Goal: Information Seeking & Learning: Learn about a topic

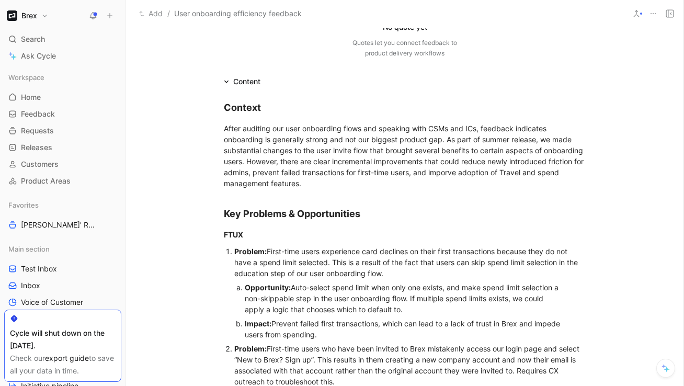
scroll to position [158, 0]
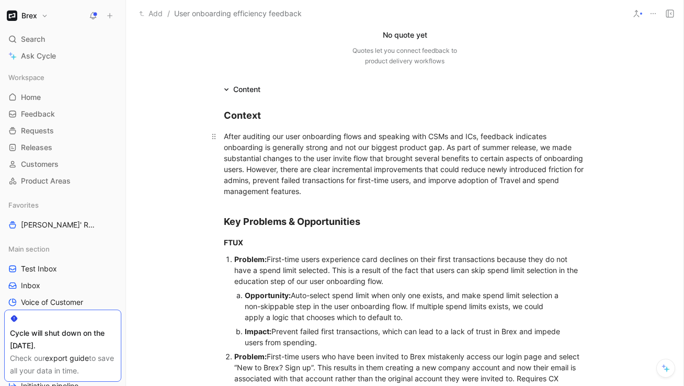
click at [224, 137] on div "After auditing our user onboarding flows and speaking with CSMs and ICs, feedba…" at bounding box center [405, 164] width 362 height 66
click at [223, 139] on p "After auditing our user onboarding flows and speaking with CSMs and ICs, feedba…" at bounding box center [404, 164] width 401 height 72
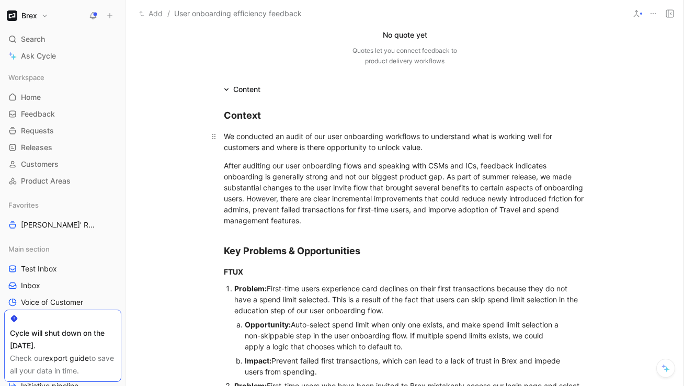
click at [328, 150] on div "We conducted an audit of our user onboarding workflows to understand what is wo…" at bounding box center [405, 142] width 362 height 22
click at [298, 149] on div "We conducted an audit of our user onboarding workflows to understand what is wo…" at bounding box center [405, 142] width 362 height 22
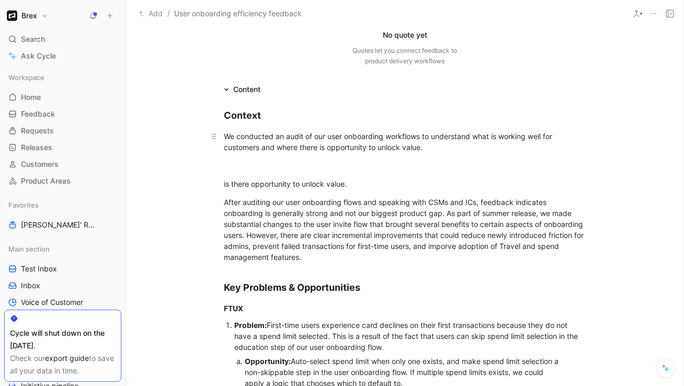
click at [372, 152] on div "We conducted an audit of our user onboarding workflows to understand what is wo…" at bounding box center [405, 142] width 362 height 22
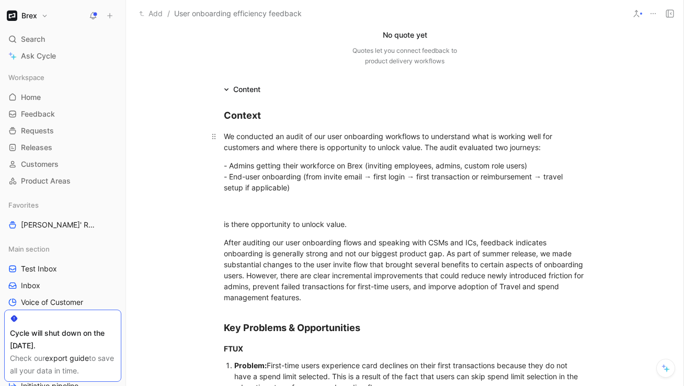
click at [372, 147] on div "We conducted an audit of our user onboarding workflows to understand what is wo…" at bounding box center [405, 142] width 362 height 22
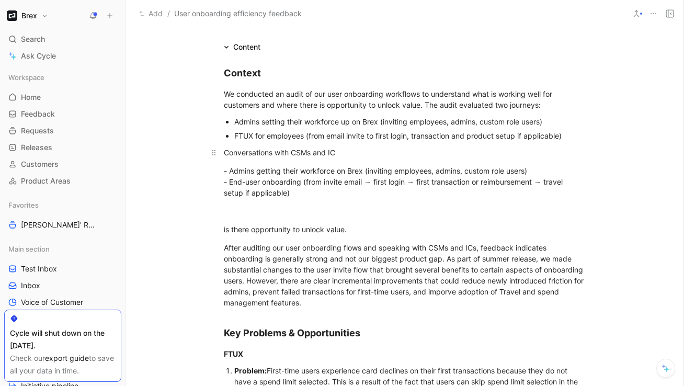
scroll to position [201, 0]
click at [225, 153] on div "Conversations with CSMs and IC" at bounding box center [405, 151] width 362 height 11
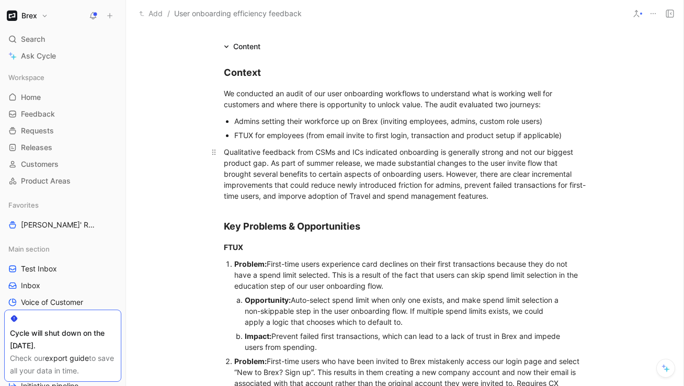
click at [372, 152] on div "Qualitative feedback from CSMs and ICs indicated onboarding is generally strong…" at bounding box center [405, 173] width 362 height 55
click at [372, 151] on div "Qualitative feedback from CSMs and ICs indicated our onboarding is generally st…" at bounding box center [405, 173] width 362 height 55
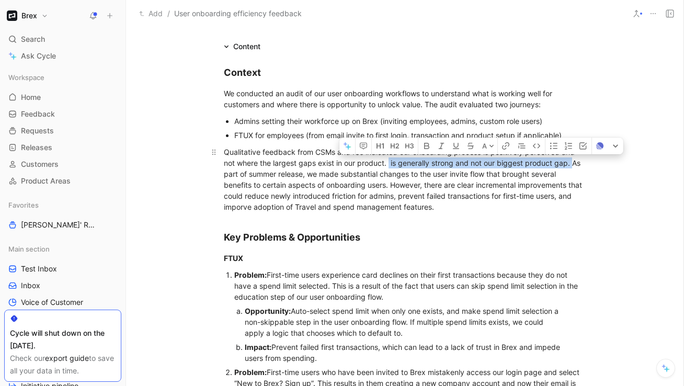
drag, startPoint x: 573, startPoint y: 165, endPoint x: 388, endPoint y: 166, distance: 185.0
click at [372, 166] on div "Qualitative feedback from CSMs and ICs indicated our onboarding process is posi…" at bounding box center [405, 179] width 362 height 66
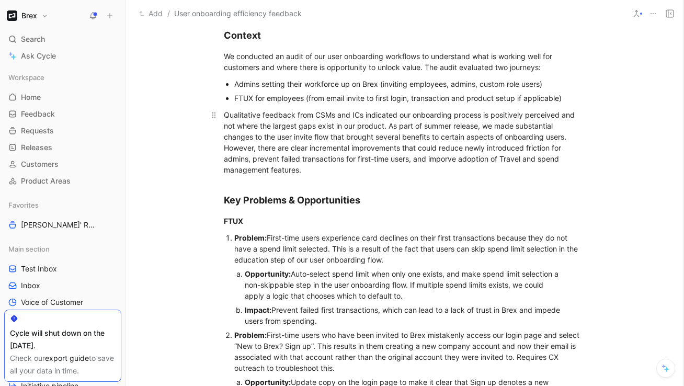
scroll to position [239, 0]
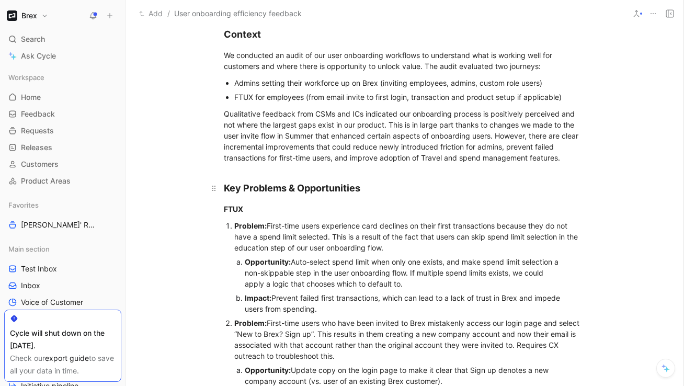
click at [372, 169] on h2 "Key Problems & Opportunities" at bounding box center [404, 183] width 401 height 32
click at [366, 163] on p "Qualitative feedback from CSMs and ICs indicated our onboarding process is posi…" at bounding box center [404, 135] width 401 height 61
click at [243, 167] on h2 "Key Problems & Opportunities" at bounding box center [404, 183] width 401 height 32
click at [227, 167] on h2 "Key Problems & Opportunities" at bounding box center [404, 183] width 401 height 32
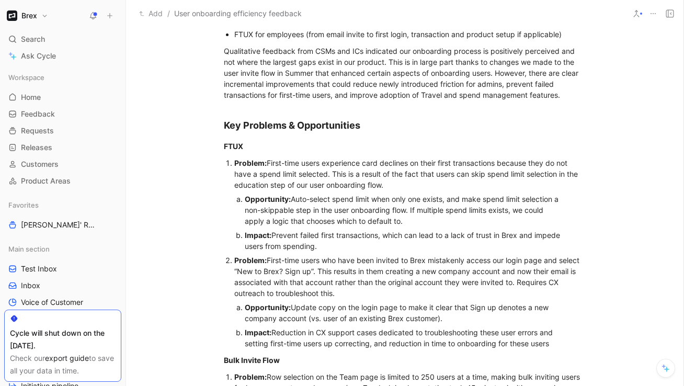
scroll to position [305, 0]
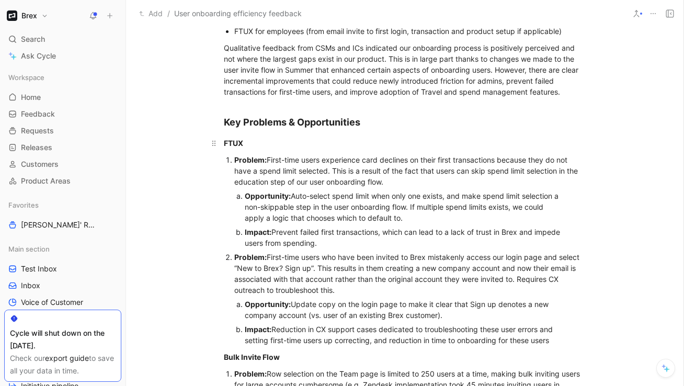
click at [253, 145] on div "FTUX" at bounding box center [405, 142] width 362 height 11
click at [234, 159] on li "Problem: First-time users experience card declines on their first transactions …" at bounding box center [409, 201] width 351 height 97
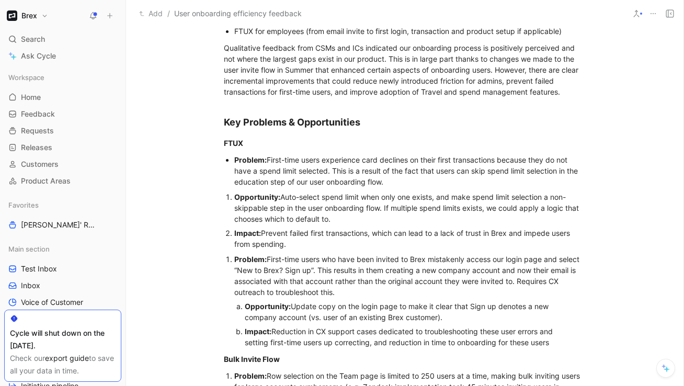
click at [234, 197] on strong "Opportunity:" at bounding box center [257, 196] width 46 height 9
click at [328, 171] on div "Problem: First-time users experience card declines on their first transactions …" at bounding box center [409, 170] width 351 height 33
click at [372, 162] on div "Problem: First-time users experience card declines on their first transactions …" at bounding box center [409, 170] width 351 height 33
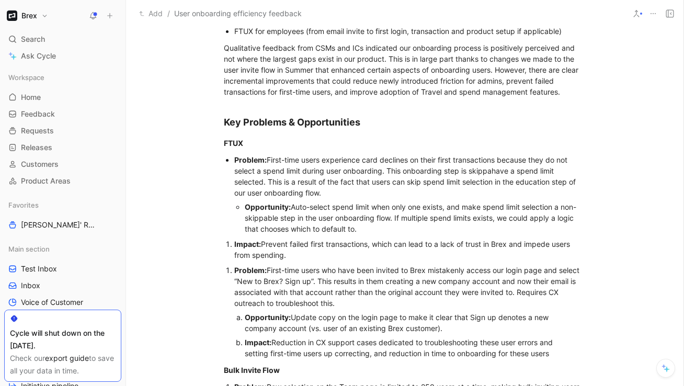
click at [303, 170] on div "Problem: First-time users experience card declines on their first transactions …" at bounding box center [409, 176] width 351 height 44
click at [372, 171] on div "Problem: First-time users experience card declines on their first transactions …" at bounding box center [409, 176] width 351 height 44
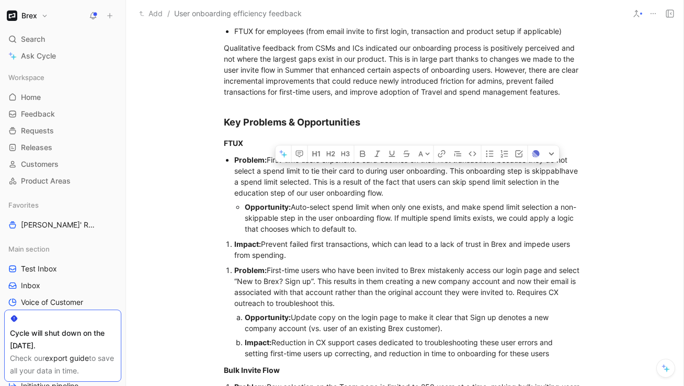
drag, startPoint x: 449, startPoint y: 187, endPoint x: 447, endPoint y: 174, distance: 13.3
click at [372, 174] on div "Problem: First-time users experience card declines on their first transactions …" at bounding box center [409, 176] width 351 height 44
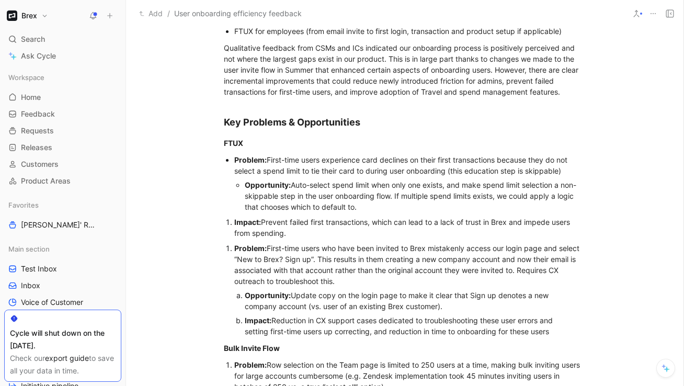
click at [372, 159] on div "Problem: First-time users experience card declines on their first transactions …" at bounding box center [409, 165] width 351 height 22
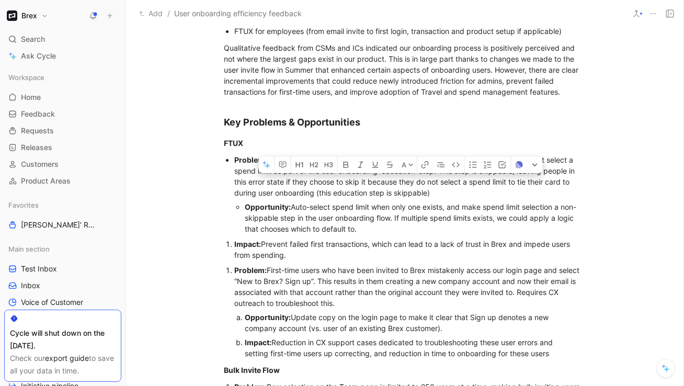
drag, startPoint x: 431, startPoint y: 191, endPoint x: 369, endPoint y: 184, distance: 62.0
click at [369, 184] on div "Problem: First-time users experience card declines on their first transactions …" at bounding box center [409, 176] width 351 height 44
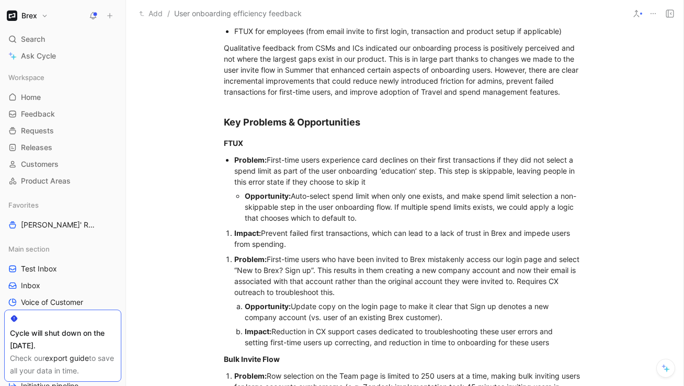
click at [372, 172] on div "Problem: First-time users experience card declines on their first transactions …" at bounding box center [409, 170] width 351 height 33
click at [372, 171] on div "Problem: First-time users experience card declines on their first transactions …" at bounding box center [409, 170] width 351 height 33
click at [372, 195] on div "Opportunity: Auto-select spend limit when only one exists, and make spend limit…" at bounding box center [415, 206] width 341 height 33
click at [312, 198] on div "Opportunity: Auto-select spend limit when only one exists, and make spend limit…" at bounding box center [415, 206] width 341 height 33
click at [372, 197] on div "Opportunity: Auto-populate the spend limit when only one exists, and make spend…" at bounding box center [415, 206] width 341 height 33
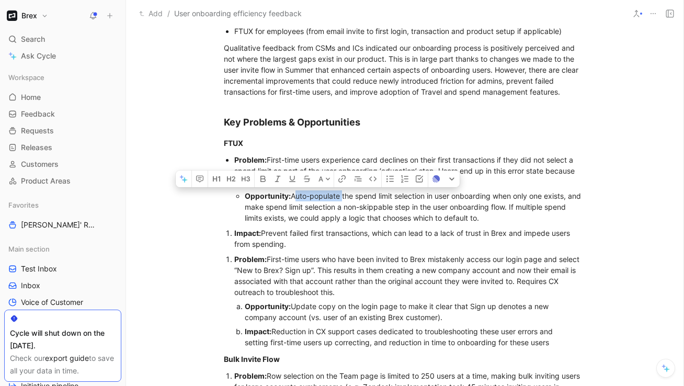
drag, startPoint x: 341, startPoint y: 197, endPoint x: 293, endPoint y: 194, distance: 48.2
click at [293, 194] on div "Opportunity: Auto-populate the spend limit selection in user onboarding when on…" at bounding box center [415, 206] width 341 height 33
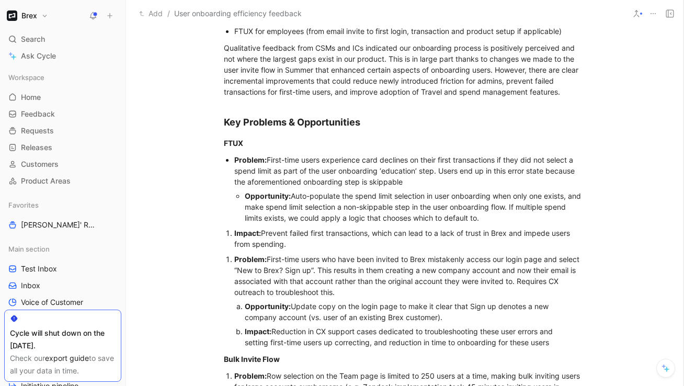
click at [372, 196] on div "Opportunity: Auto-populate the spend limit selection in user onboarding when on…" at bounding box center [415, 206] width 341 height 33
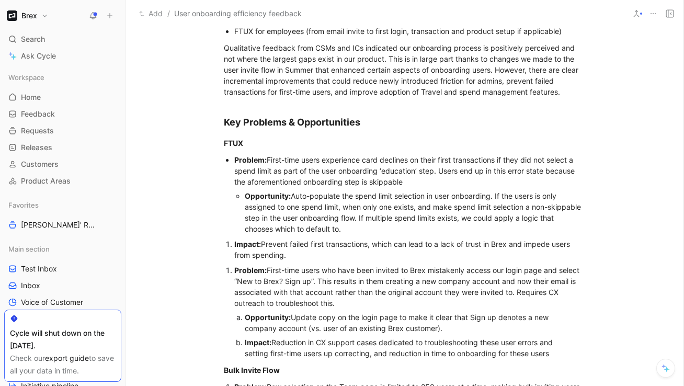
click at [372, 195] on div "Opportunity: Auto-populate the spend limit selection in user onboarding. If the…" at bounding box center [415, 212] width 341 height 44
click at [303, 207] on div "Opportunity: Auto-populate the spend limit selection in user onboarding or make…" at bounding box center [415, 212] width 341 height 44
click at [372, 208] on div "Opportunity: Auto-populate the spend limit selection in user onboarding or make…" at bounding box center [415, 212] width 341 height 44
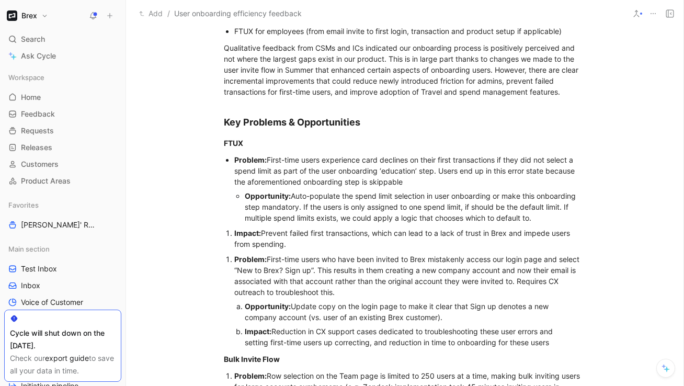
click at [372, 215] on div "Opportunity: Auto-populate the spend limit selection in user onboarding or make…" at bounding box center [415, 206] width 341 height 33
click at [354, 217] on div "Opportunity: Auto-populate the spend limit selection in user onboarding or make…" at bounding box center [415, 206] width 341 height 33
click at [372, 217] on div "Opportunity: Auto-populate the spend limit selection in user onboarding or make…" at bounding box center [415, 206] width 341 height 33
click at [372, 219] on div "Opportunity: Auto-populate the spend limit selection in user onboarding or make…" at bounding box center [415, 206] width 341 height 33
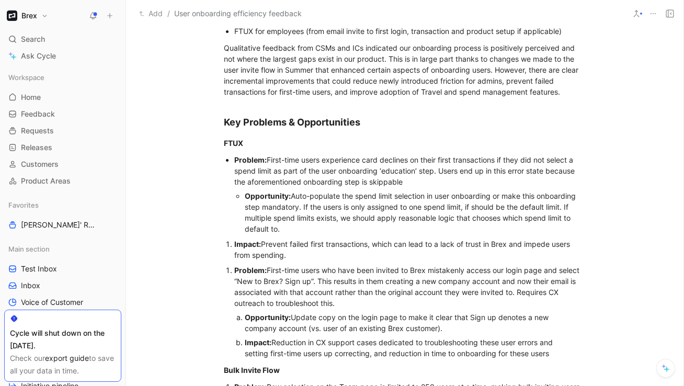
click at [302, 229] on div "Opportunity: Auto-populate the spend limit selection in user onboarding or make…" at bounding box center [415, 212] width 341 height 44
click at [234, 245] on li "Impact: Prevent failed first transactions, which can lead to a lack of trust in…" at bounding box center [409, 249] width 351 height 25
click at [274, 243] on div "Impact: Prevent failed first transactions, which can lead to a lack of trust in…" at bounding box center [415, 248] width 341 height 22
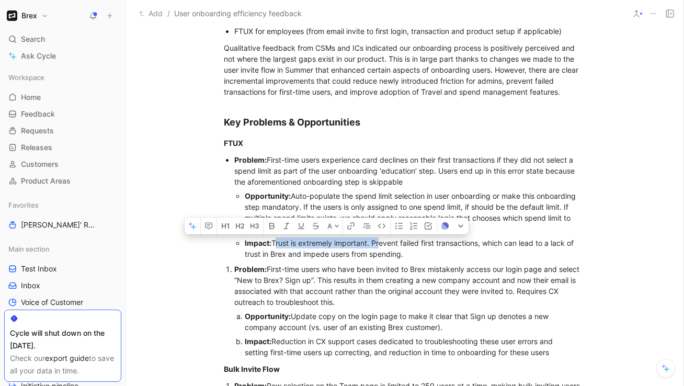
drag, startPoint x: 378, startPoint y: 243, endPoint x: 274, endPoint y: 244, distance: 104.0
click at [274, 244] on div "Impact: Trust is extremely important. Prevent failed first transactions, which …" at bounding box center [415, 248] width 341 height 22
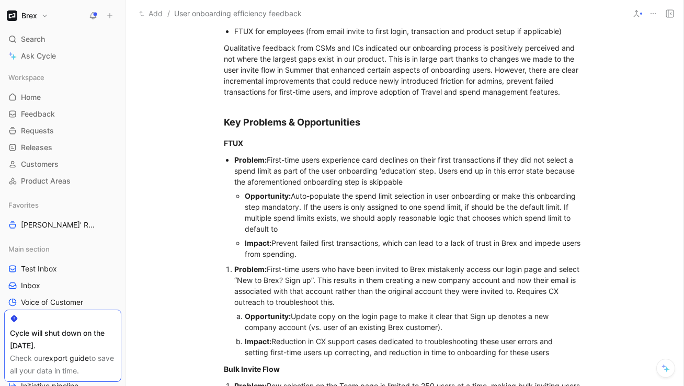
click at [337, 246] on div "Impact: Prevent failed first transactions, which can lead to a lack of trust in…" at bounding box center [415, 248] width 341 height 22
click at [372, 243] on div "Impact: Prevent failed first transactions, which can lead to a lack of trust in…" at bounding box center [415, 248] width 341 height 22
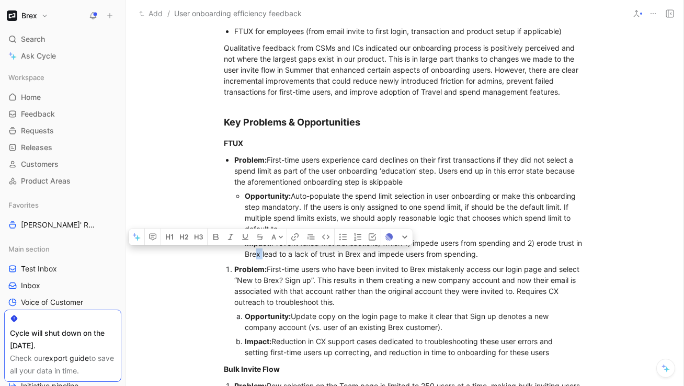
drag, startPoint x: 489, startPoint y: 253, endPoint x: 269, endPoint y: 257, distance: 219.5
click at [269, 257] on div "Impact: Prevent failed first transactions, which 1) impede users from spending …" at bounding box center [415, 248] width 341 height 22
drag, startPoint x: 491, startPoint y: 255, endPoint x: 269, endPoint y: 254, distance: 222.1
click at [269, 254] on div "Impact: Prevent failed first transactions, which 1) impede users from spending …" at bounding box center [415, 248] width 341 height 22
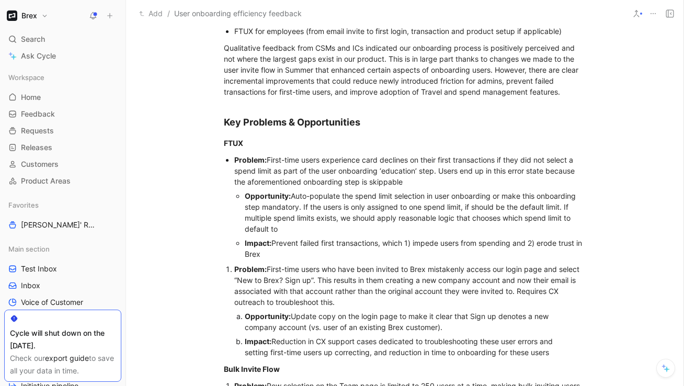
click at [234, 269] on li "Problem: First-time users who have been invited to Brex mistakenly access our l…" at bounding box center [409, 310] width 351 height 97
click at [234, 316] on strong "Opportunity:" at bounding box center [257, 315] width 46 height 9
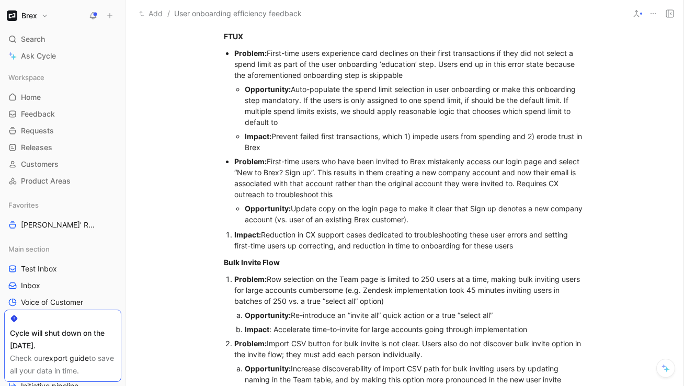
scroll to position [412, 0]
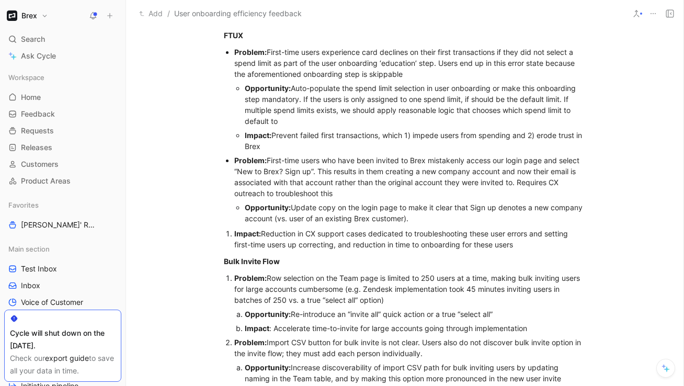
click at [315, 161] on div "Problem: First-time users who have been invited to Brex mistakenly access our l…" at bounding box center [409, 177] width 351 height 44
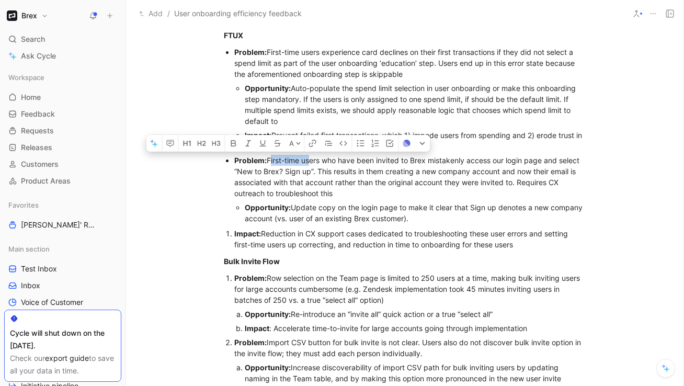
drag, startPoint x: 308, startPoint y: 161, endPoint x: 269, endPoint y: 158, distance: 39.3
click at [269, 158] on div "Problem: First-time users who have been invited to Brex mistakenly access our l…" at bounding box center [409, 177] width 351 height 44
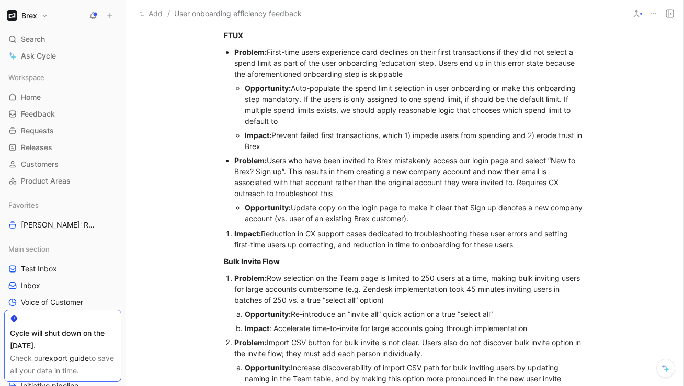
click at [372, 163] on div "Problem: Users who have been invited to Brex mistakenly access our login page a…" at bounding box center [409, 177] width 351 height 44
click at [372, 162] on div "Problem: Users who have been invited to Brex mistakenly access our login page a…" at bounding box center [409, 177] width 351 height 44
click at [284, 170] on div "Problem: Users who have been invited to Brex mistakenly access our login page a…" at bounding box center [409, 177] width 351 height 44
click at [372, 189] on div "Problem: Users who have been invited to Brex mistakenly access our login page a…" at bounding box center [409, 177] width 351 height 44
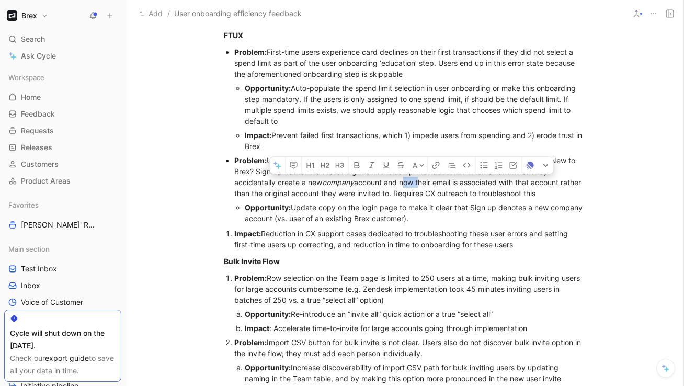
drag, startPoint x: 403, startPoint y: 183, endPoint x: 419, endPoint y: 186, distance: 16.4
click at [372, 186] on div "Problem: Users who have been invited to Brex mistakenly access our login page a…" at bounding box center [409, 177] width 351 height 44
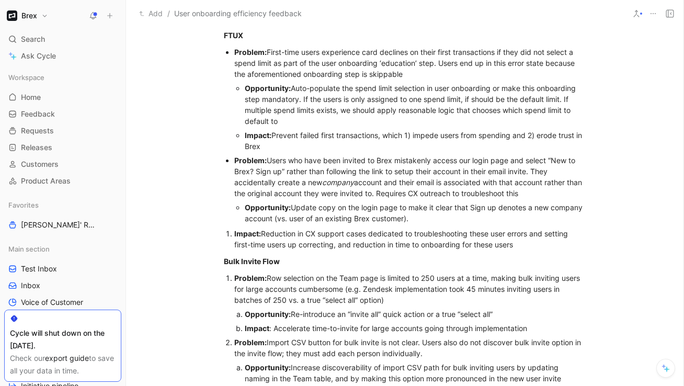
click at [372, 182] on div "Problem: Users who have been invited to Brex mistakenly access our login page a…" at bounding box center [409, 177] width 351 height 44
click at [372, 193] on div "Problem: Users who have been invited to Brex mistakenly access our login page a…" at bounding box center [409, 177] width 351 height 44
click at [234, 233] on li "Impact: Reduction in CX support cases dedicated to troubleshooting these user e…" at bounding box center [409, 238] width 351 height 25
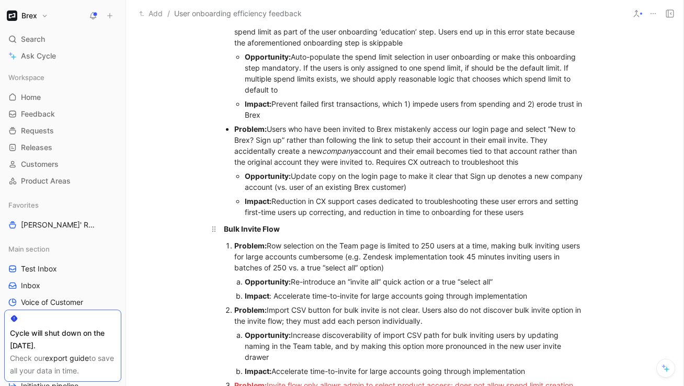
scroll to position [446, 0]
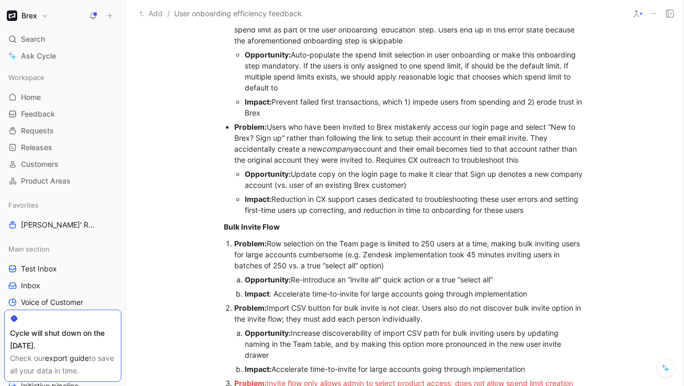
click at [234, 243] on strong "Problem:" at bounding box center [250, 243] width 32 height 9
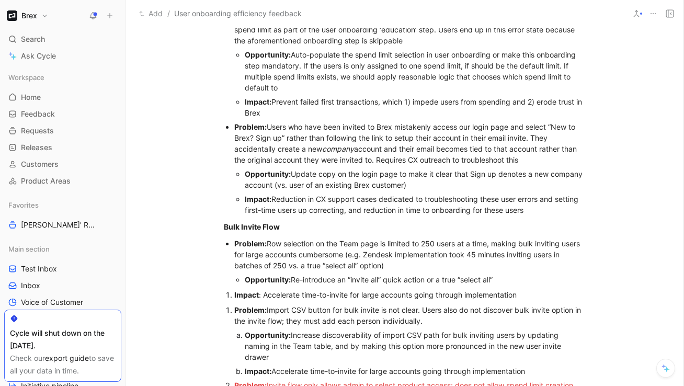
click at [372, 283] on div "Opportunity: Re-introduce an “invite all” quick action or a true “select all”" at bounding box center [415, 279] width 341 height 11
click at [372, 281] on div "Opportunity: Re-introduce an “invite all” quick action or a true “select all”" at bounding box center [415, 279] width 341 height 11
click at [234, 296] on li "Impact : Accelerate time-to-invite for large accounts going through implementat…" at bounding box center [409, 294] width 351 height 14
click at [234, 308] on li "Problem: Import CSV button for bulk invite is not clear. Users also do not disc…" at bounding box center [409, 339] width 351 height 75
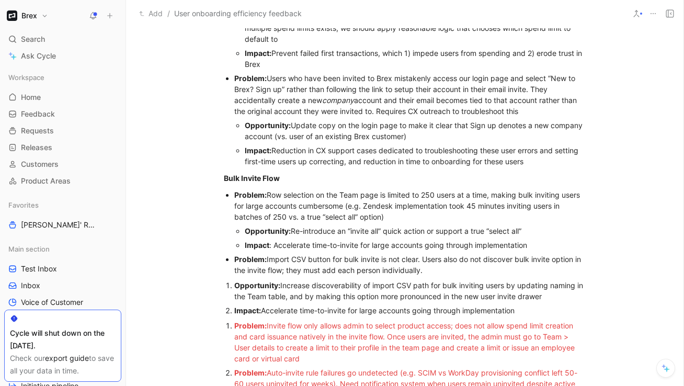
scroll to position [496, 0]
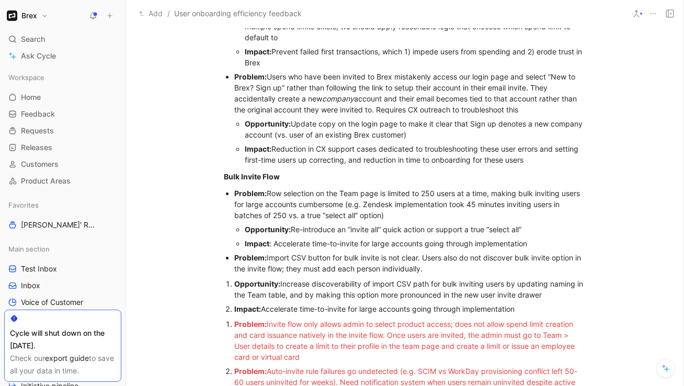
click at [372, 268] on div "Problem: Import CSV button for bulk invite is not clear. Users also do not disc…" at bounding box center [409, 263] width 351 height 22
click at [372, 258] on div "Problem: Import CSV button for bulk invite is not clear. Users also do not disc…" at bounding box center [409, 263] width 351 height 22
click at [234, 284] on li "Opportunity: Increase discoverability of import CSV path for bulk inviting user…" at bounding box center [409, 288] width 351 height 25
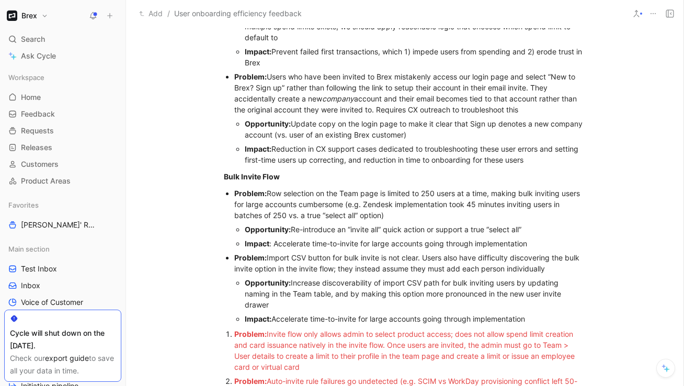
click at [234, 335] on li "Problem: Invite flow only allows admin to select product access; does not allow…" at bounding box center [409, 350] width 351 height 47
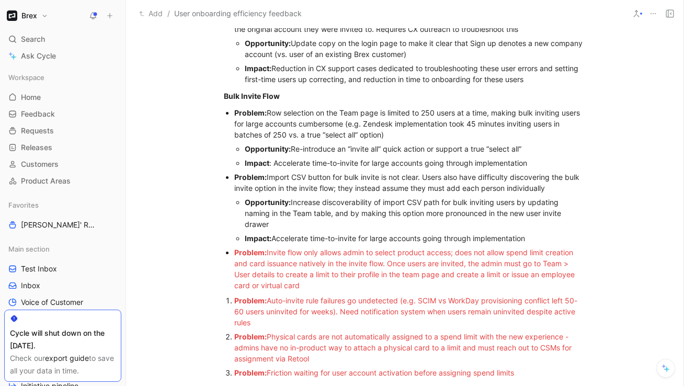
scroll to position [582, 0]
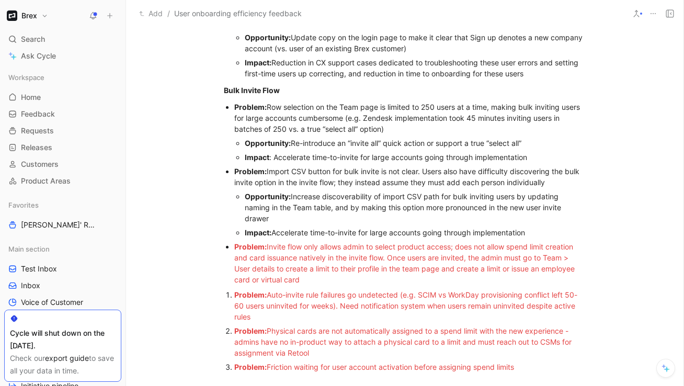
click at [365, 247] on span "Invite flow only allows admin to select product access; does not allow spend li…" at bounding box center [405, 263] width 342 height 42
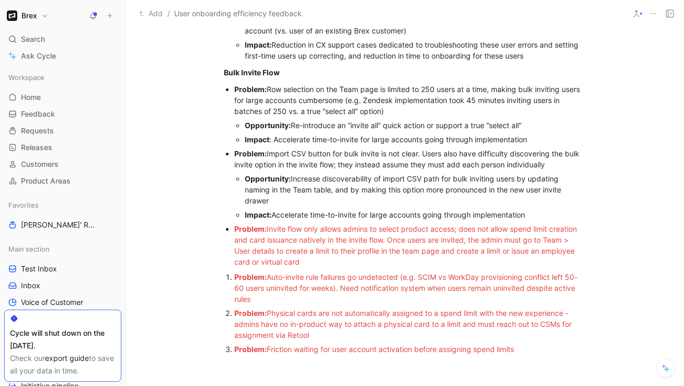
scroll to position [601, 0]
click at [372, 231] on span "Invite flow only allows admins to select product access; does not allow spend l…" at bounding box center [406, 245] width 344 height 42
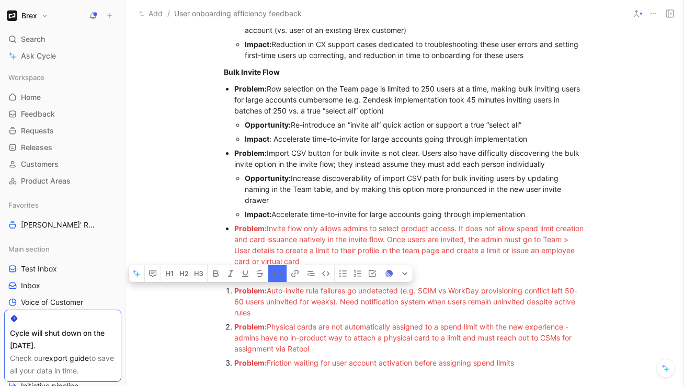
drag, startPoint x: 273, startPoint y: 310, endPoint x: 228, endPoint y: 293, distance: 47.5
click at [234, 293] on li "Problem: Auto-invite rule failures go undetected (e.g. SCIM vs WorkDay provisio…" at bounding box center [409, 301] width 351 height 36
click at [237, 295] on div "Problem: Auto-invite rule failures go undetected (e.g. SCIM vs WorkDay provisio…" at bounding box center [409, 301] width 351 height 33
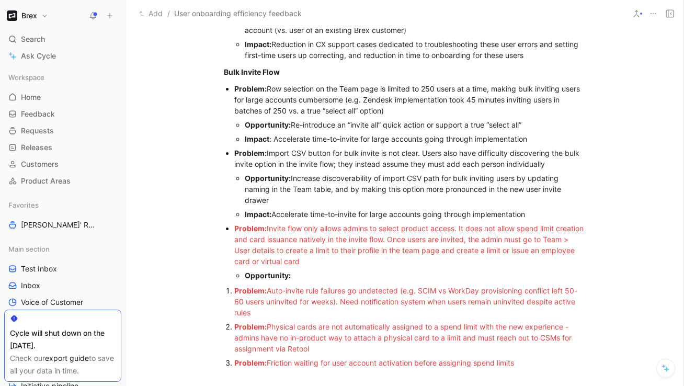
click at [234, 292] on li "Problem: Auto-invite rule failures go undetected (e.g. SCIM vs WorkDay provisio…" at bounding box center [409, 301] width 351 height 36
click at [350, 291] on span "Auto-invite rule failures go undetected (e.g. SCIM vs WorkDay provisioning conf…" at bounding box center [405, 300] width 343 height 31
click at [372, 291] on span "Auto-invite rule failures go undetected (e.g. SCIM vs WorkDay provisioning conf…" at bounding box center [405, 300] width 343 height 31
click at [372, 301] on span "Auto-invite rule failures go undetected (e.g. SCIM vs WorkDay provisioning conf…" at bounding box center [405, 300] width 343 height 31
click at [348, 302] on span "Auto-invite rule failures go undetected (e.g. SCIM vs WorkDay provisioning conf…" at bounding box center [405, 300] width 343 height 31
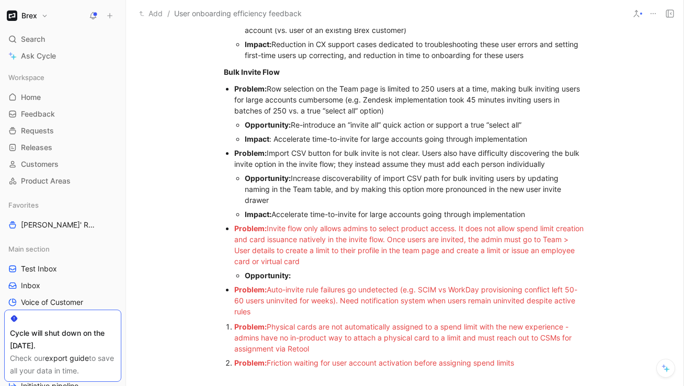
click at [344, 302] on span "Auto-invite rule failures go undetected (e.g. SCIM vs WorkDay provisioning conf…" at bounding box center [405, 300] width 343 height 31
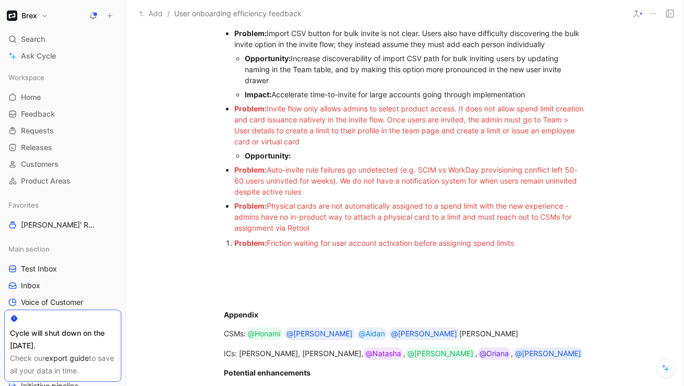
scroll to position [748, 0]
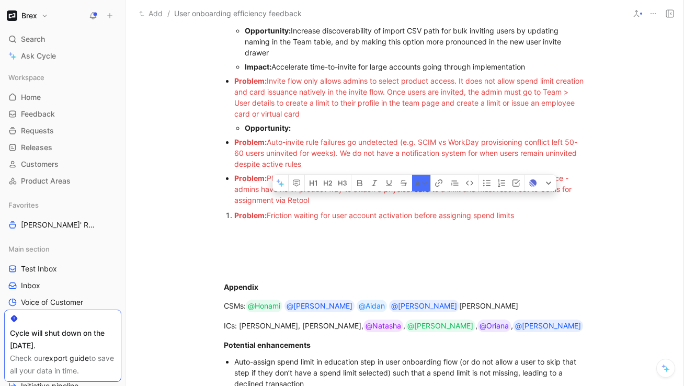
drag, startPoint x: 535, startPoint y: 215, endPoint x: 205, endPoint y: 205, distance: 329.9
click at [205, 206] on div "Context We conducted an audit of our user onboarding workflows to understand wh…" at bounding box center [404, 323] width 557 height 1634
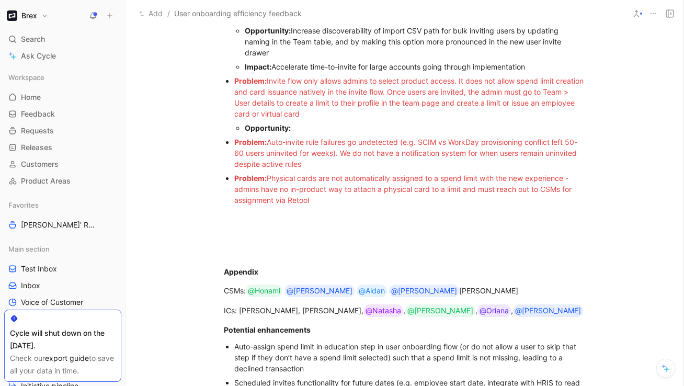
click at [302, 129] on div "Opportunity:" at bounding box center [415, 127] width 341 height 11
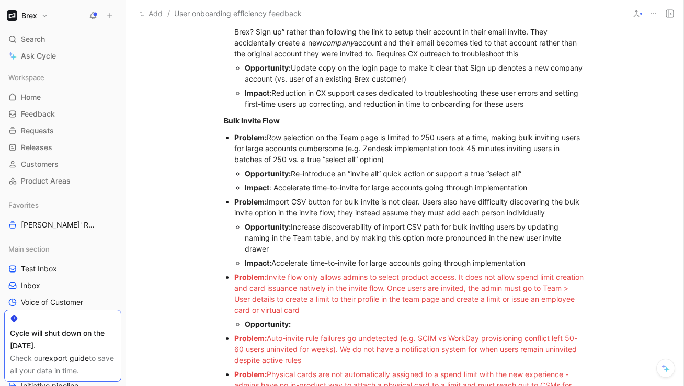
scroll to position [551, 0]
drag, startPoint x: 562, startPoint y: 105, endPoint x: 390, endPoint y: 104, distance: 172.5
click at [372, 104] on div "Impact: Reduction in CX support cases dedicated to troubleshooting these user e…" at bounding box center [415, 99] width 341 height 22
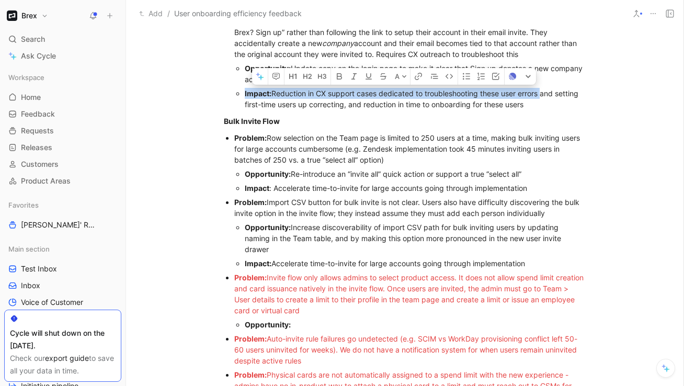
drag, startPoint x: 543, startPoint y: 94, endPoint x: 244, endPoint y: 88, distance: 299.5
click at [244, 88] on ul "Opportunity: Update copy on the login page to make it clear that Sign up denote…" at bounding box center [409, 86] width 351 height 50
copy div "Impact: Reduction in CX support cases dedicated to troubleshooting these user e…"
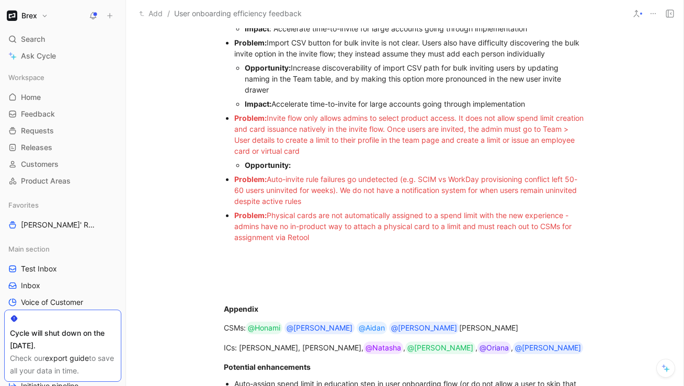
scroll to position [714, 0]
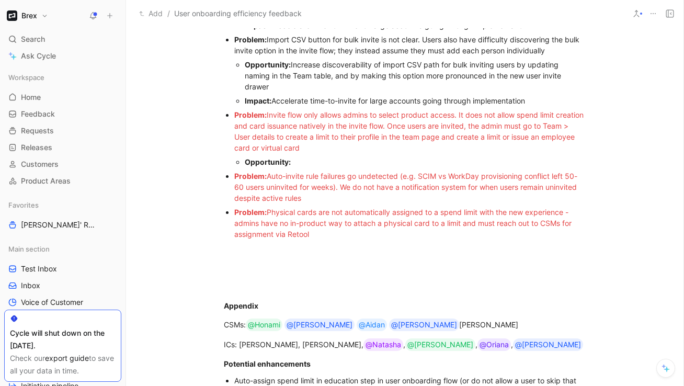
click at [314, 234] on div "Problem: Physical cards are not automatically assigned to a spend limit with th…" at bounding box center [409, 222] width 351 height 33
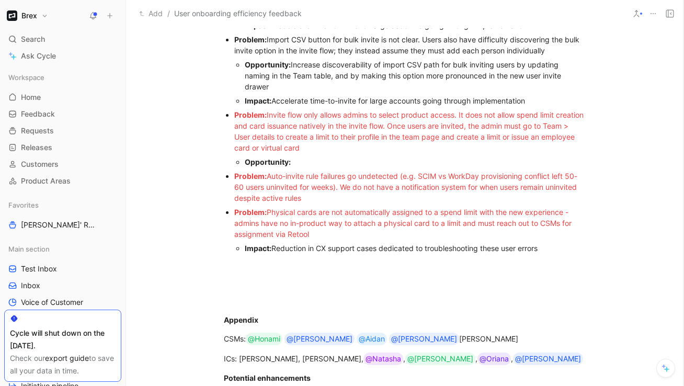
click at [347, 250] on div "Impact: Reduction in CX support cases dedicated to troubleshooting these user e…" at bounding box center [415, 248] width 341 height 11
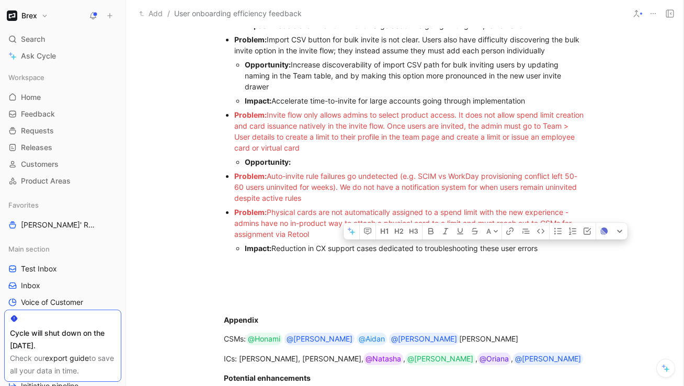
drag, startPoint x: 552, startPoint y: 247, endPoint x: 426, endPoint y: 249, distance: 126.0
click at [372, 249] on div "Impact: Reduction in CX support cases dedicated to troubleshooting these user e…" at bounding box center [415, 248] width 341 height 11
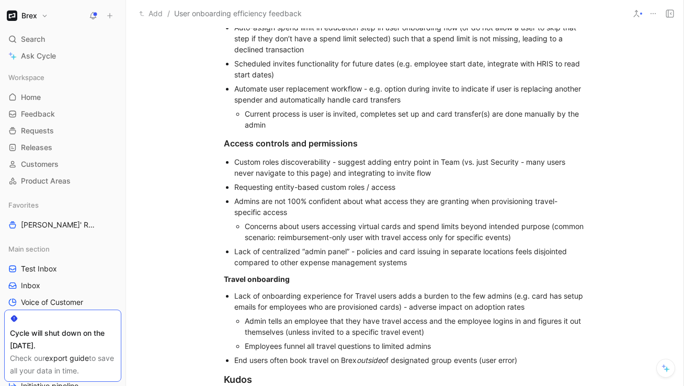
scroll to position [1081, 0]
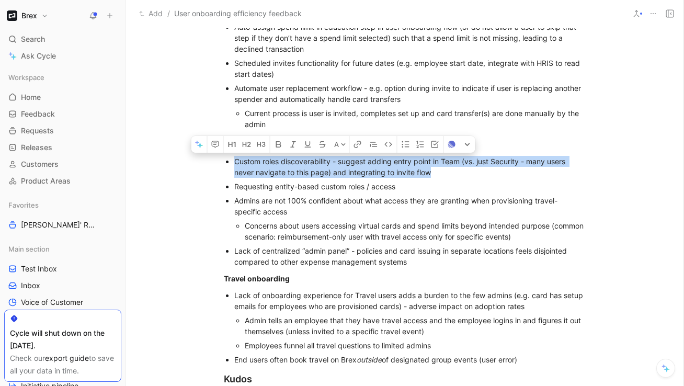
drag, startPoint x: 436, startPoint y: 174, endPoint x: 225, endPoint y: 163, distance: 210.9
click at [225, 163] on ul "Custom roles discoverability - suggest adding entry point in Team (vs. just Sec…" at bounding box center [404, 211] width 401 height 114
copy div "Custom roles discoverability - suggest adding entry point in Team (vs. just Sec…"
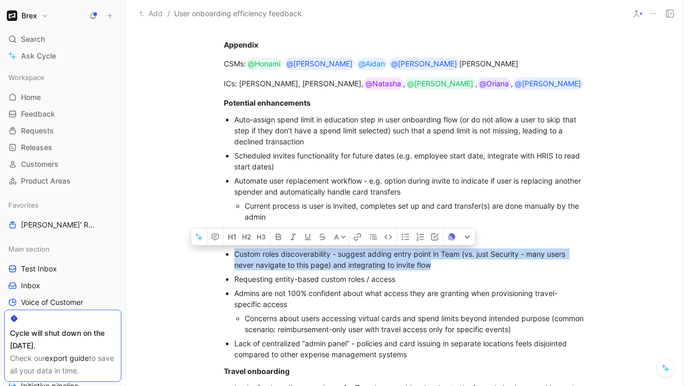
scroll to position [988, 0]
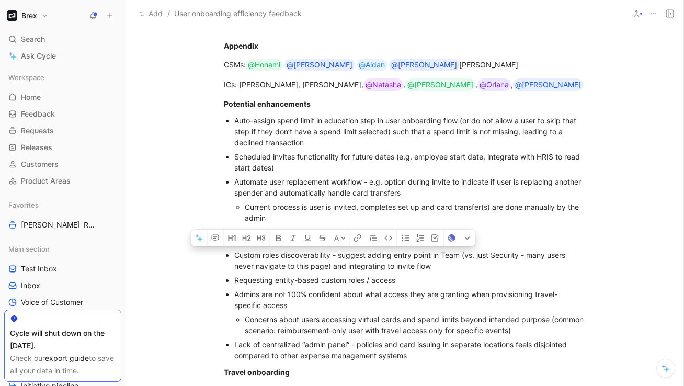
click at [372, 291] on div "Admins are not 100% confident about what access they are granting when provisio…" at bounding box center [409, 299] width 351 height 22
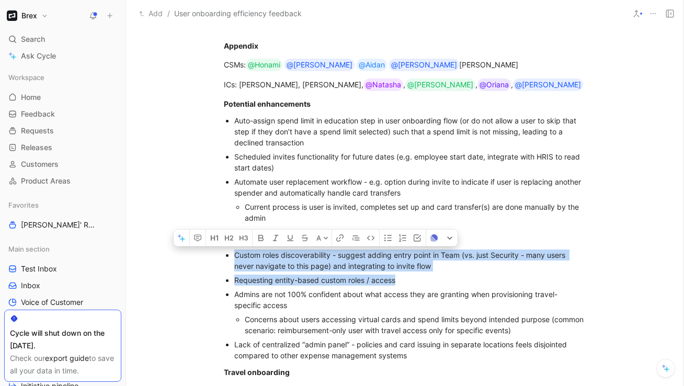
drag, startPoint x: 403, startPoint y: 282, endPoint x: 216, endPoint y: 256, distance: 188.8
click at [216, 256] on ul "Custom roles discoverability - suggest adding entry point in Team (vs. just Sec…" at bounding box center [404, 305] width 401 height 114
copy ul "Custom roles discoverability - suggest adding entry point in Team (vs. just Sec…"
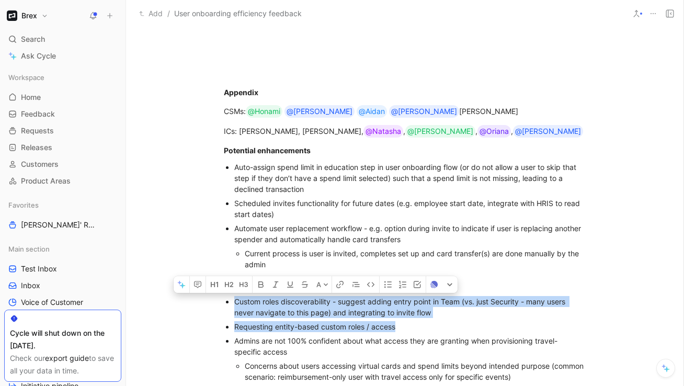
scroll to position [931, 0]
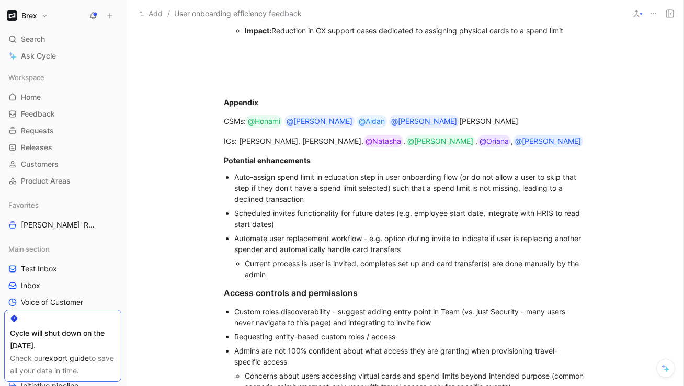
click at [316, 221] on div "Scheduled invites functionality for future dates (e.g. employee start date, int…" at bounding box center [409, 218] width 351 height 22
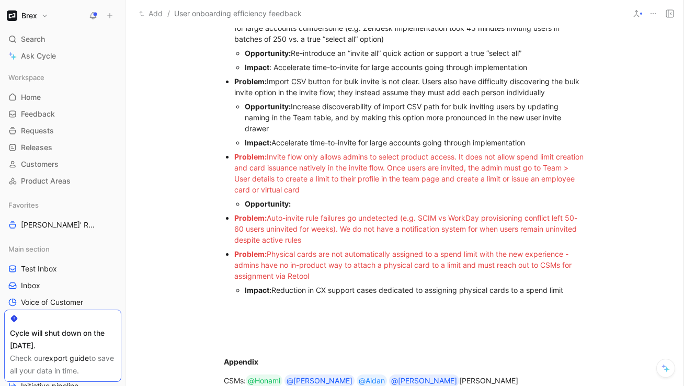
scroll to position [692, 0]
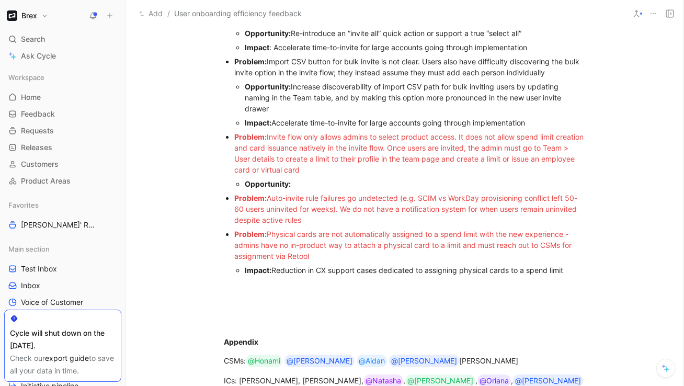
click at [372, 268] on div "Impact: Reduction in CX support cases dedicated to assigning physical cards to …" at bounding box center [415, 269] width 341 height 11
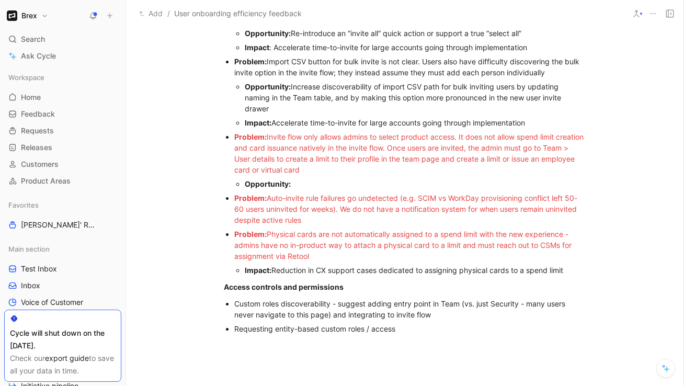
click at [235, 304] on div "Custom roles discoverability - suggest adding entry point in Team (vs. just Sec…" at bounding box center [409, 309] width 351 height 22
click at [314, 302] on div "Problem: Custom roles discoverability - suggest adding entry point in Team (vs.…" at bounding box center [409, 309] width 351 height 22
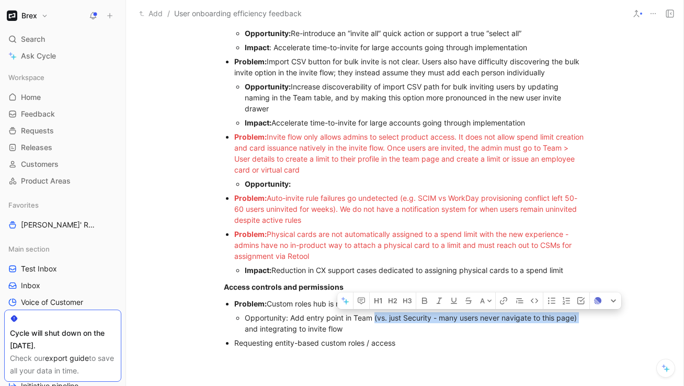
drag, startPoint x: 242, startPoint y: 329, endPoint x: 376, endPoint y: 317, distance: 134.3
click at [372, 317] on ul "Opportunity: Add entry point in Team (vs. just Security - many users never navi…" at bounding box center [409, 322] width 351 height 25
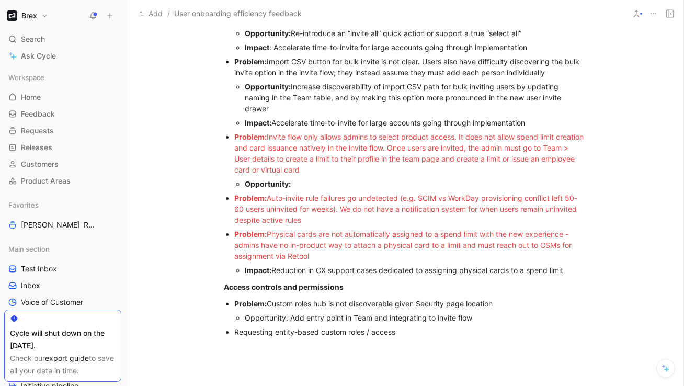
click at [372, 319] on div "Opportunity: Add entry point in Team and integrating to invite flow" at bounding box center [415, 317] width 341 height 11
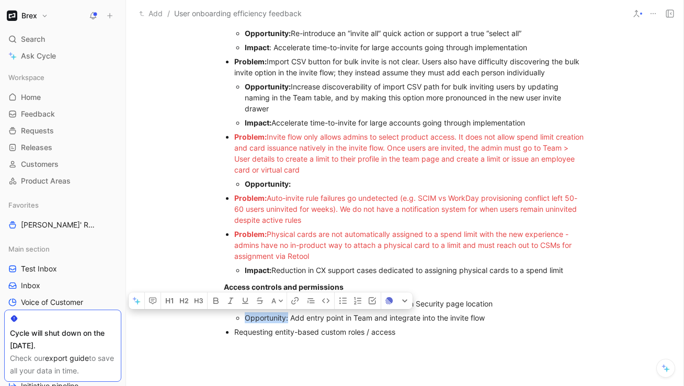
drag, startPoint x: 288, startPoint y: 315, endPoint x: 244, endPoint y: 317, distance: 43.9
click at [245, 317] on div "Opportunity: Add entry point in Team and integrate into the invite flow" at bounding box center [415, 317] width 341 height 11
click at [234, 332] on li "Requesting entity-based custom roles / access" at bounding box center [409, 332] width 351 height 14
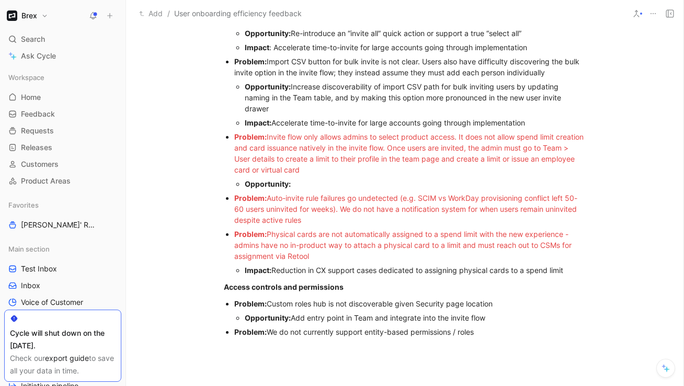
click at [236, 313] on ul "Opportunity: Add entry point in Team and integrate into the invite flow" at bounding box center [409, 317] width 351 height 14
click at [343, 298] on div "Problem: Custom roles hub is not discoverable given Security page location" at bounding box center [409, 303] width 351 height 11
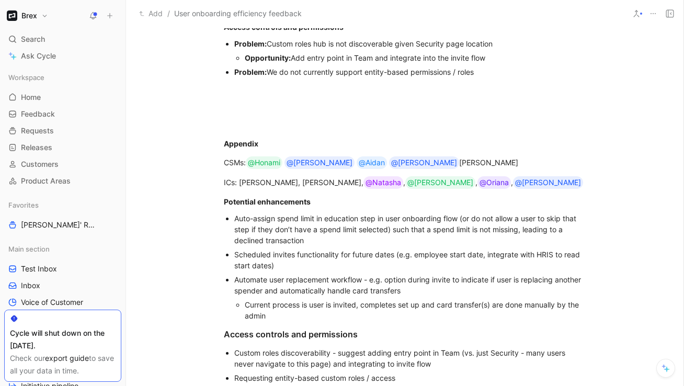
scroll to position [918, 0]
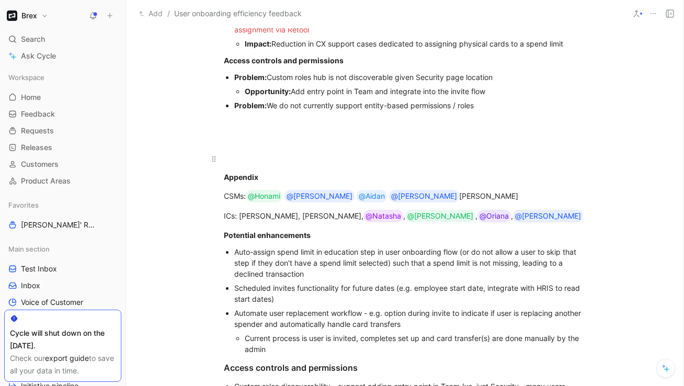
click at [243, 150] on p at bounding box center [404, 158] width 401 height 17
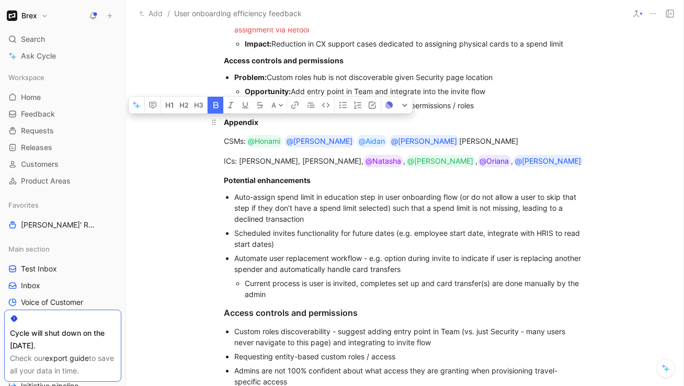
drag, startPoint x: 258, startPoint y: 123, endPoint x: 207, endPoint y: 123, distance: 50.7
click at [207, 123] on p "Appendix" at bounding box center [404, 121] width 401 height 17
click at [201, 105] on icon "button" at bounding box center [201, 105] width 4 height 5
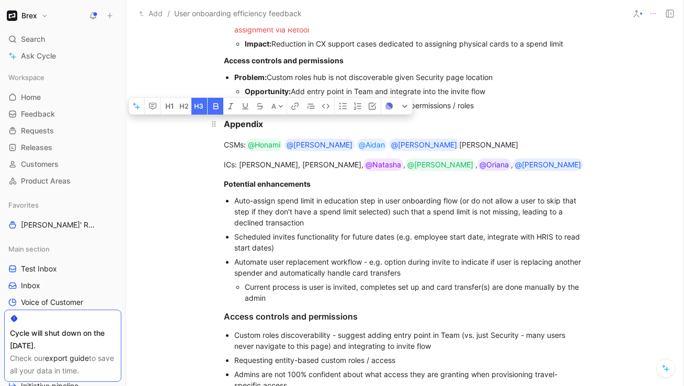
click at [247, 130] on div "Appendix" at bounding box center [405, 124] width 362 height 13
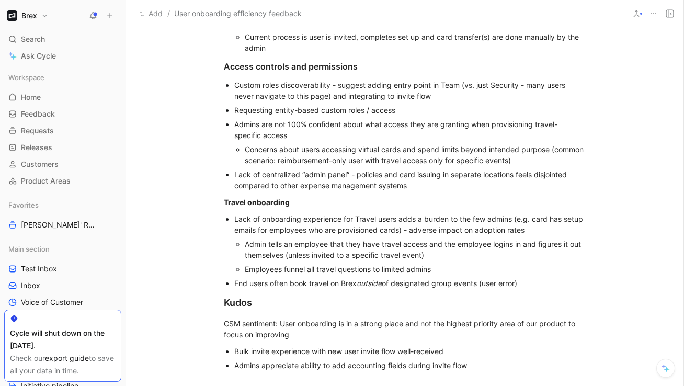
scroll to position [1198, 0]
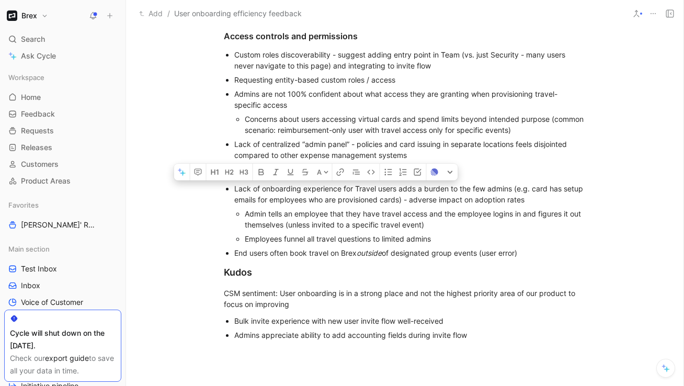
drag, startPoint x: 223, startPoint y: 185, endPoint x: 407, endPoint y: 158, distance: 186.4
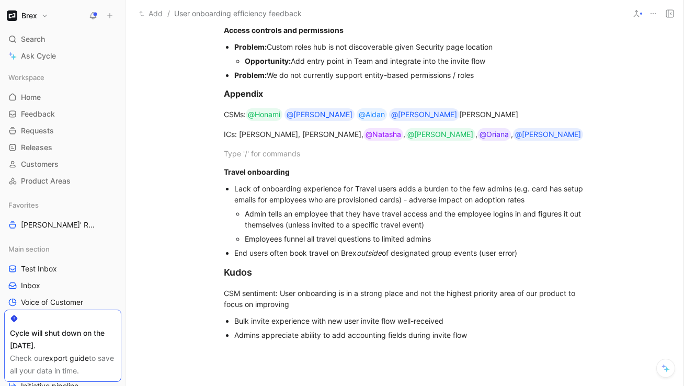
scroll to position [930, 0]
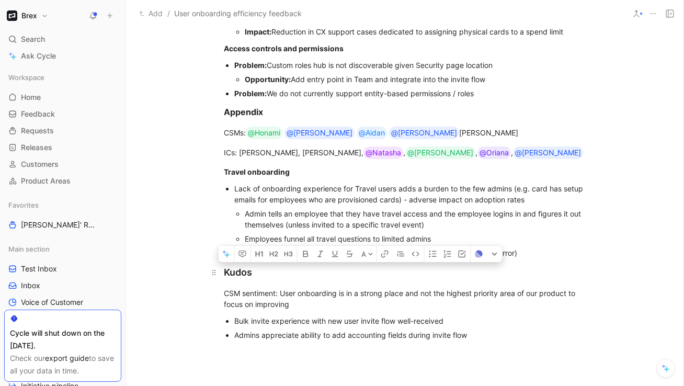
drag, startPoint x: 474, startPoint y: 339, endPoint x: 258, endPoint y: 280, distance: 223.8
click at [258, 280] on div "Context We conducted an audit of our user onboarding workflows to understand wh…" at bounding box center [404, 10] width 557 height 1375
click at [372, 330] on div "Admins appreciate ability to add accounting fields during invite flow" at bounding box center [409, 334] width 351 height 11
click at [372, 336] on div "Admins appreciate ability to add accounting fields during invite flow" at bounding box center [409, 334] width 351 height 11
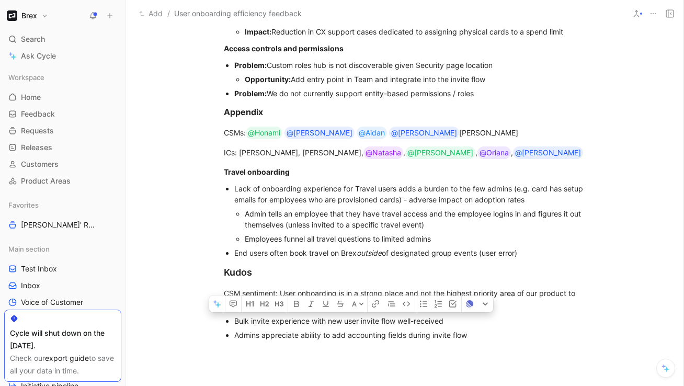
drag, startPoint x: 475, startPoint y: 337, endPoint x: 232, endPoint y: 319, distance: 243.2
click at [232, 319] on ul "Bulk invite experience with new user invite flow well-received Admins appreciat…" at bounding box center [404, 328] width 401 height 28
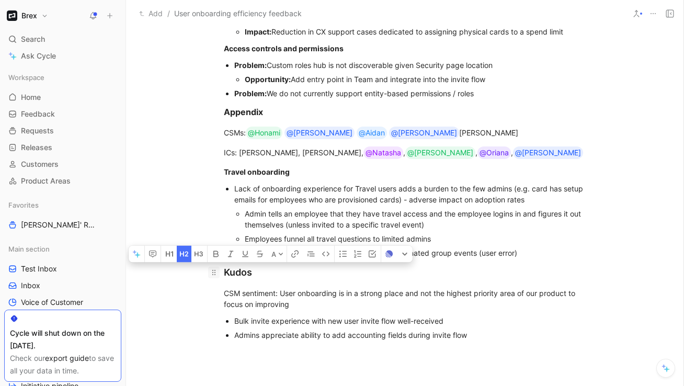
drag, startPoint x: 256, startPoint y: 273, endPoint x: 218, endPoint y: 269, distance: 37.9
click at [218, 269] on h2 "Kudos" at bounding box center [404, 272] width 401 height 22
click at [174, 259] on button "button" at bounding box center [169, 254] width 16 height 17
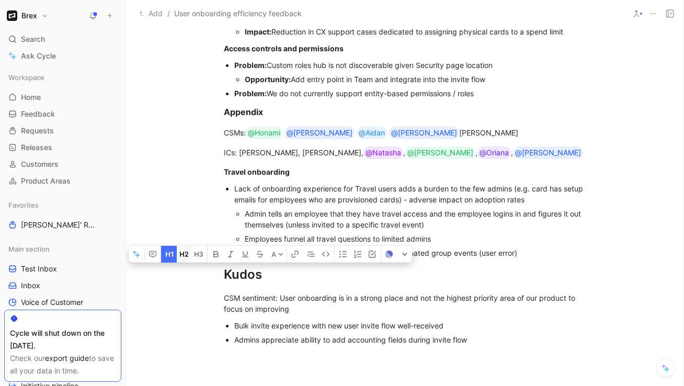
click at [190, 255] on button "button" at bounding box center [184, 254] width 15 height 17
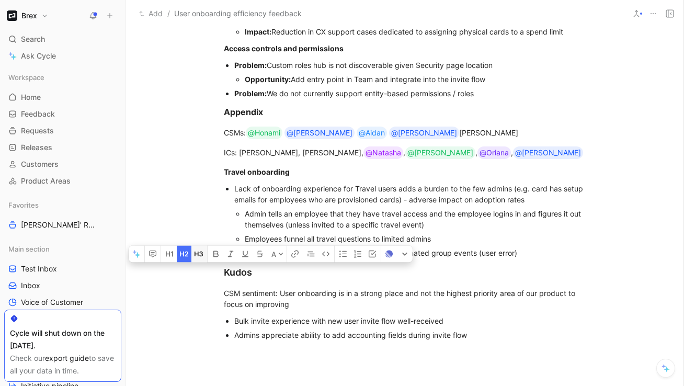
click at [196, 255] on icon "button" at bounding box center [198, 254] width 8 height 8
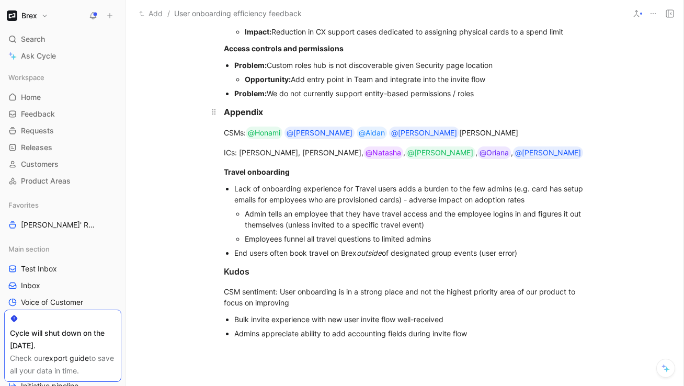
click at [265, 111] on div "Appendix" at bounding box center [405, 112] width 362 height 13
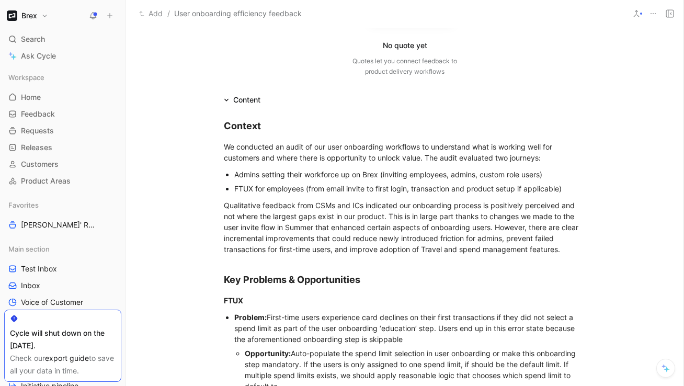
scroll to position [152, 0]
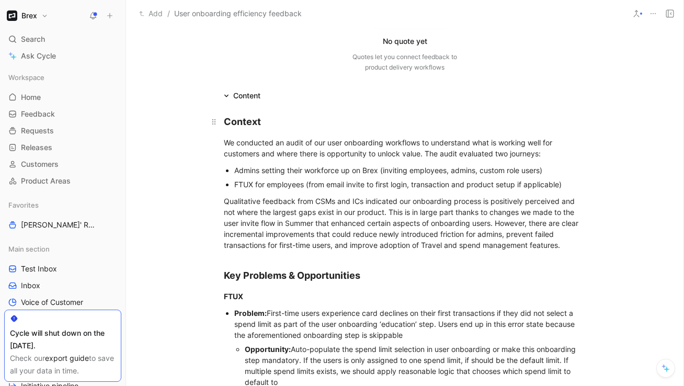
click at [252, 118] on strong "Context" at bounding box center [242, 121] width 37 height 11
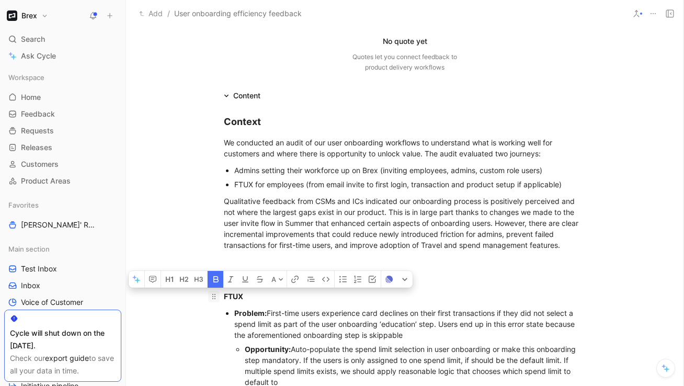
drag, startPoint x: 243, startPoint y: 292, endPoint x: 218, endPoint y: 292, distance: 24.6
click at [217, 292] on p "FTUX" at bounding box center [404, 295] width 401 height 17
click at [239, 308] on strong "Problem:" at bounding box center [250, 312] width 32 height 9
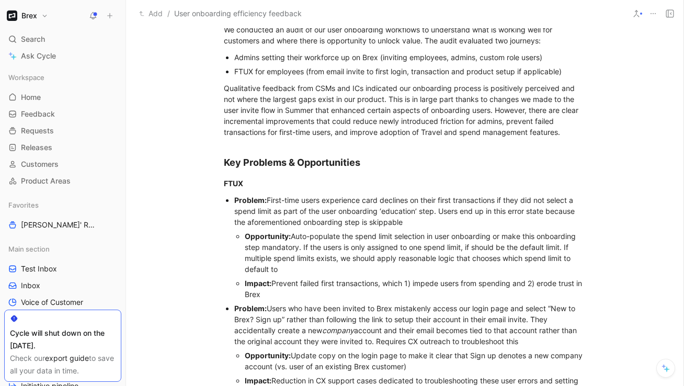
scroll to position [265, 0]
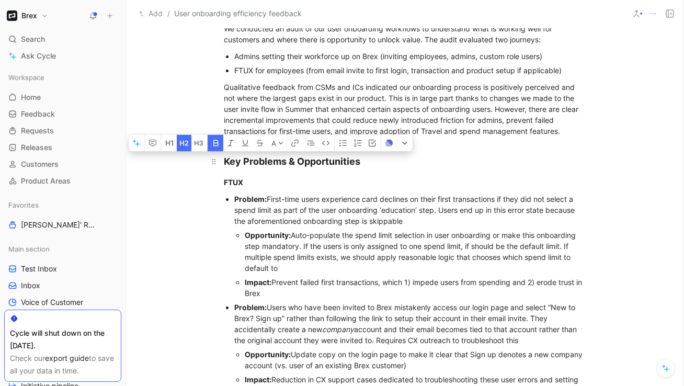
drag, startPoint x: 259, startPoint y: 163, endPoint x: 229, endPoint y: 163, distance: 29.3
click at [229, 163] on strong "Key Problems & Opportunities" at bounding box center [292, 161] width 136 height 11
click at [281, 213] on div "Problem: First-time users experience card declines on their first transactions …" at bounding box center [409, 209] width 351 height 33
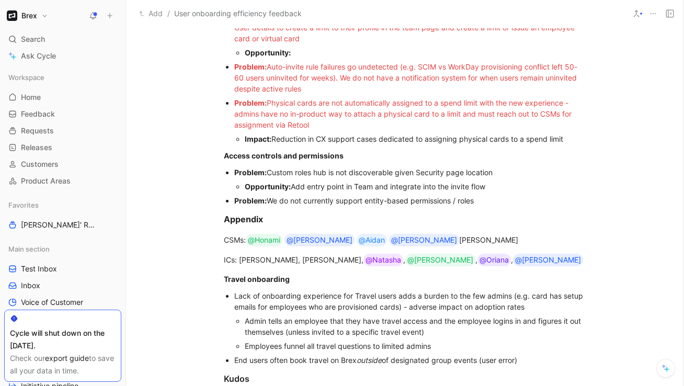
scroll to position [844, 0]
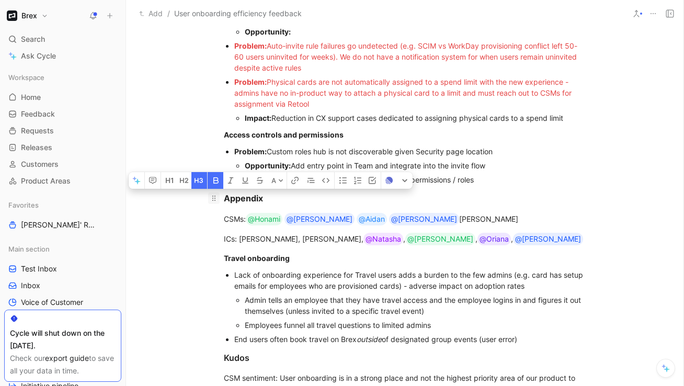
drag, startPoint x: 271, startPoint y: 197, endPoint x: 216, endPoint y: 197, distance: 54.9
click at [216, 197] on h3 "Appendix" at bounding box center [404, 198] width 401 height 21
click at [182, 179] on icon "button" at bounding box center [184, 180] width 8 height 8
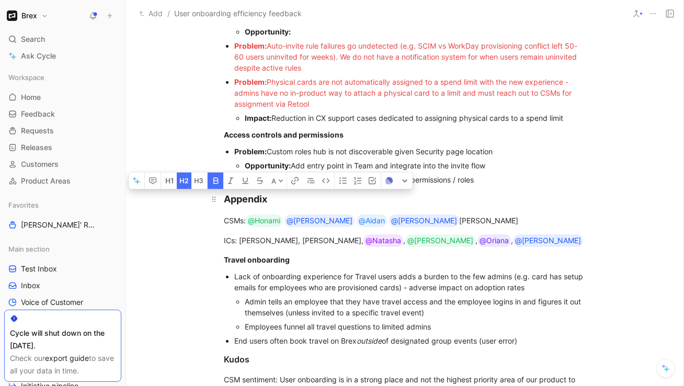
click at [268, 199] on div "Appendix" at bounding box center [405, 199] width 362 height 14
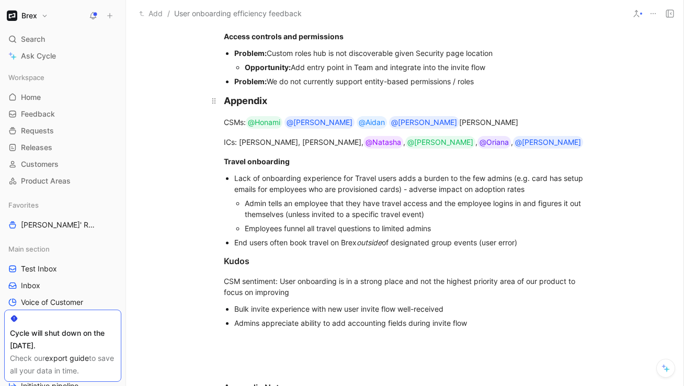
scroll to position [951, 0]
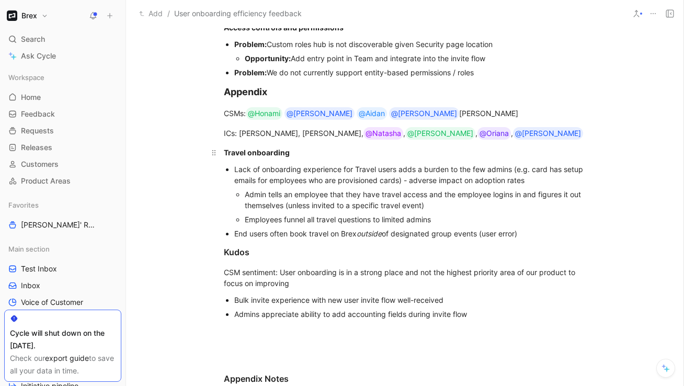
click at [299, 154] on div "Travel onboarding" at bounding box center [405, 152] width 362 height 11
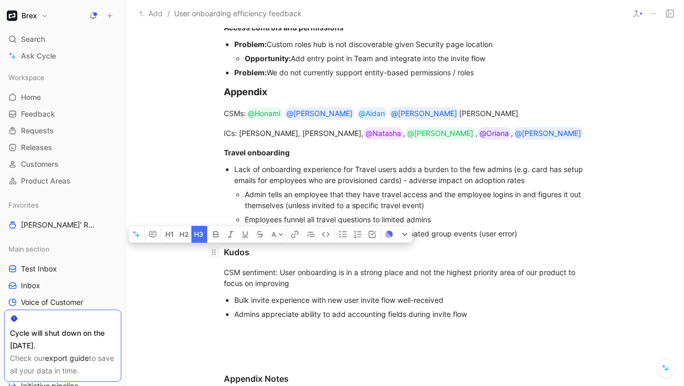
drag, startPoint x: 249, startPoint y: 250, endPoint x: 213, endPoint y: 250, distance: 36.6
click at [213, 250] on h3 "Kudos" at bounding box center [404, 251] width 401 height 21
click at [213, 237] on icon "button" at bounding box center [216, 234] width 8 height 8
click at [197, 241] on button "button" at bounding box center [199, 234] width 16 height 17
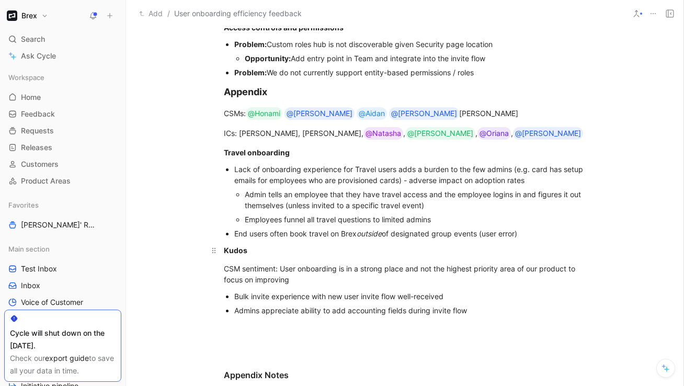
click at [240, 255] on p "Kudos" at bounding box center [404, 249] width 401 height 17
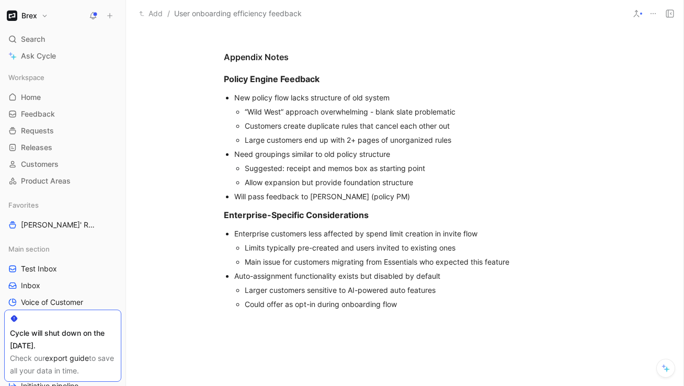
scroll to position [1269, 0]
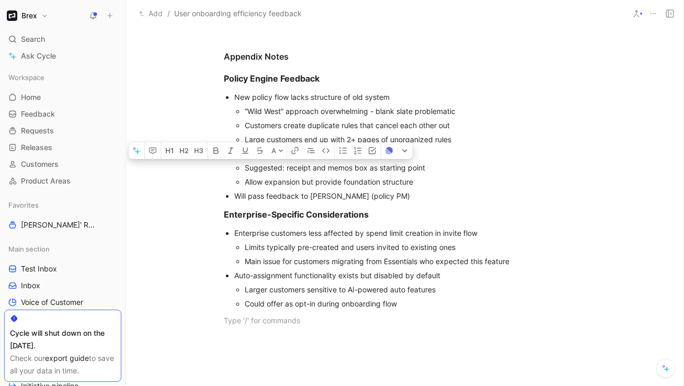
drag, startPoint x: 430, startPoint y: 317, endPoint x: 263, endPoint y: 169, distance: 222.5
click at [328, 217] on strong "Enterprise-Specific Considerations" at bounding box center [296, 214] width 145 height 10
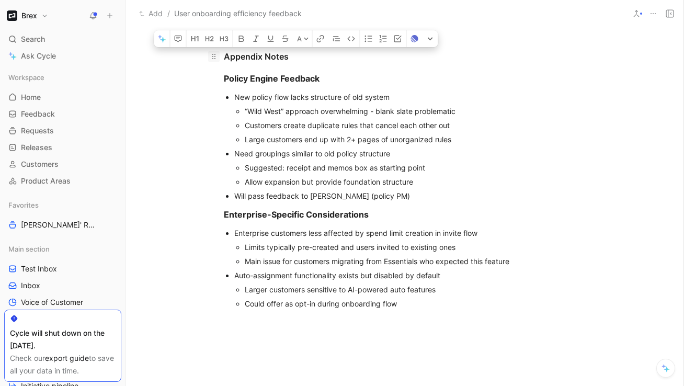
drag, startPoint x: 376, startPoint y: 218, endPoint x: 210, endPoint y: 56, distance: 232.5
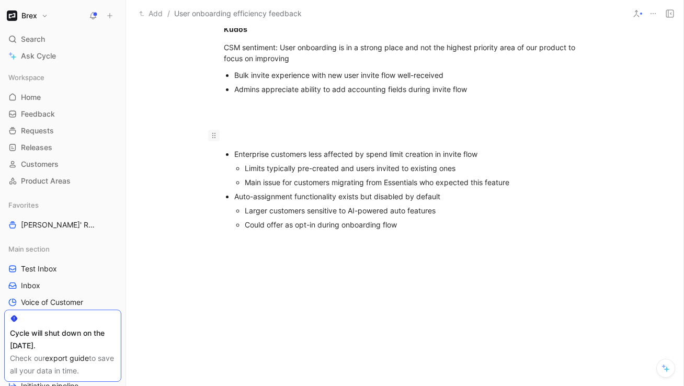
scroll to position [1142, 0]
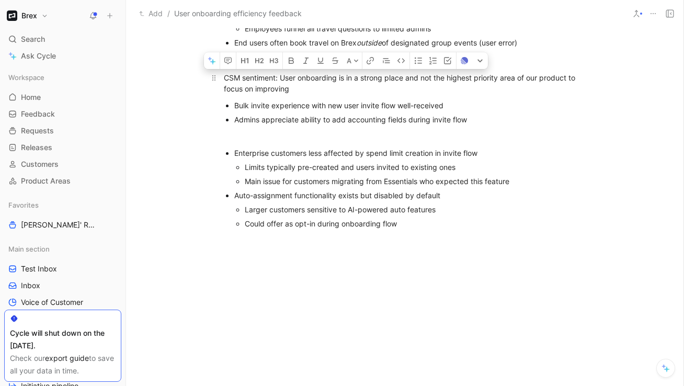
drag, startPoint x: 474, startPoint y: 120, endPoint x: 223, endPoint y: 76, distance: 254.6
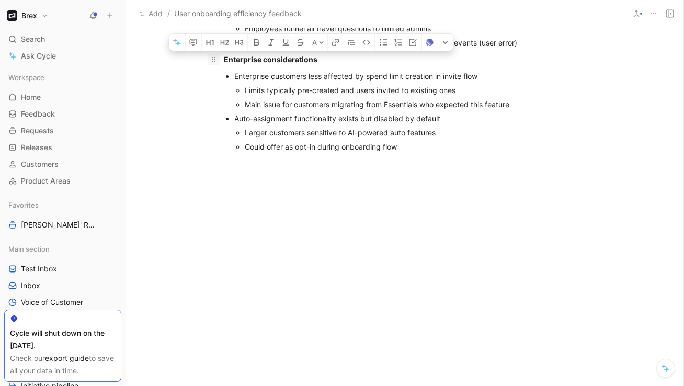
drag, startPoint x: 402, startPoint y: 151, endPoint x: 212, endPoint y: 60, distance: 211.1
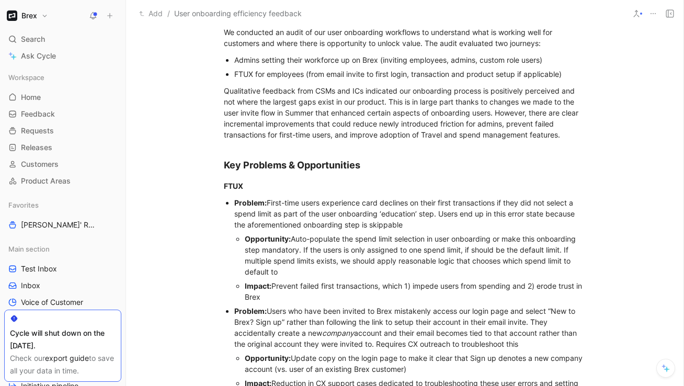
scroll to position [263, 0]
click at [323, 111] on div "Qualitative feedback from CSMs and ICs indicated our onboarding process is posi…" at bounding box center [405, 111] width 362 height 55
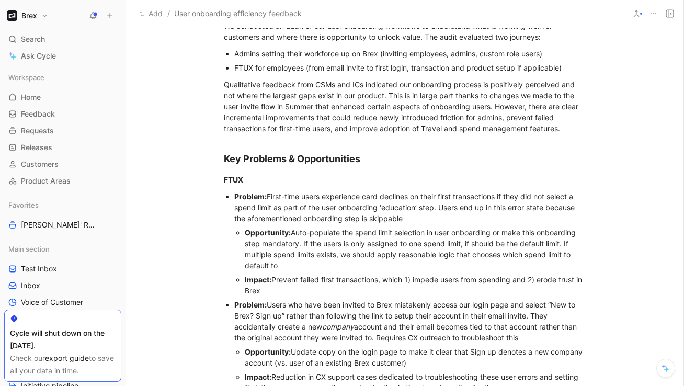
scroll to position [270, 0]
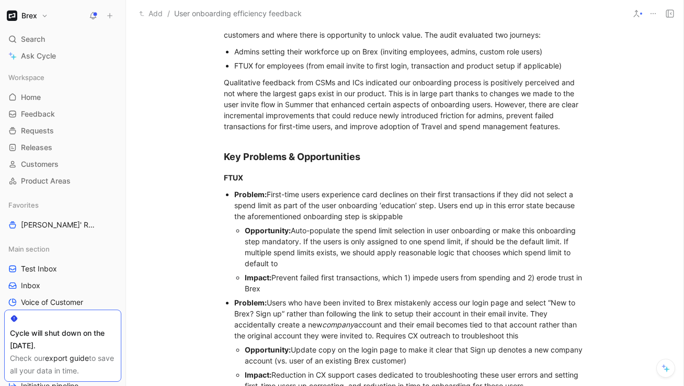
click at [323, 111] on div "Qualitative feedback from CSMs and ICs indicated our onboarding process is posi…" at bounding box center [405, 104] width 362 height 55
click at [309, 94] on div "Qualitative feedback from CSMs and ICs indicated our onboarding process is posi…" at bounding box center [405, 104] width 362 height 55
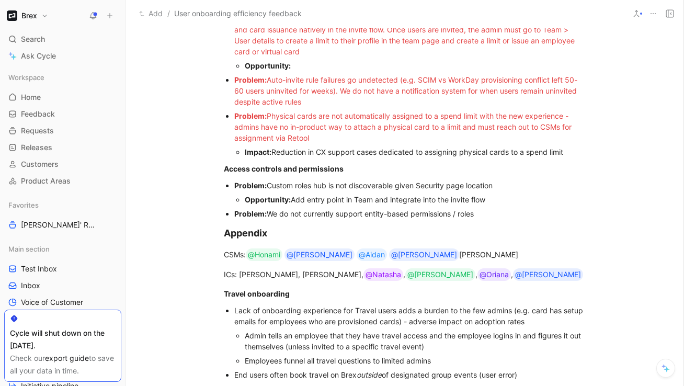
scroll to position [828, 0]
